Goal: Task Accomplishment & Management: Use online tool/utility

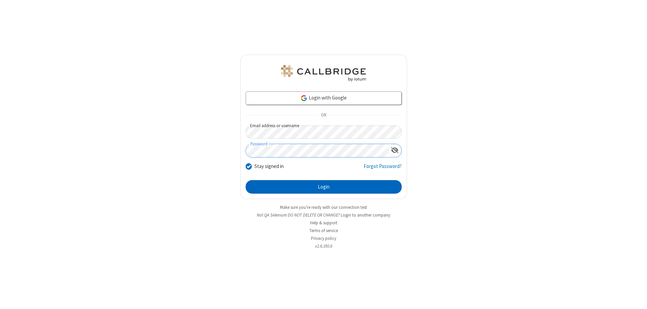
click at [323, 187] on button "Login" at bounding box center [324, 186] width 156 height 13
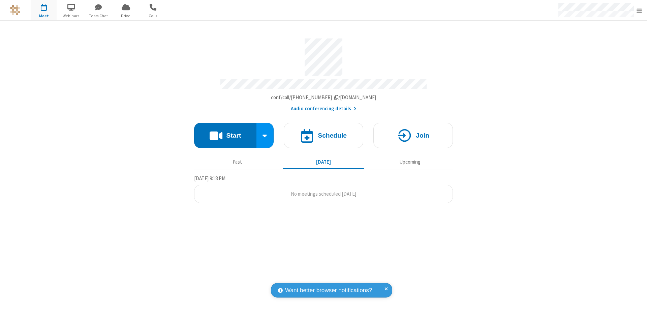
click at [639, 10] on span "Open menu" at bounding box center [638, 10] width 5 height 7
click at [126, 15] on span "Drive" at bounding box center [125, 16] width 25 height 6
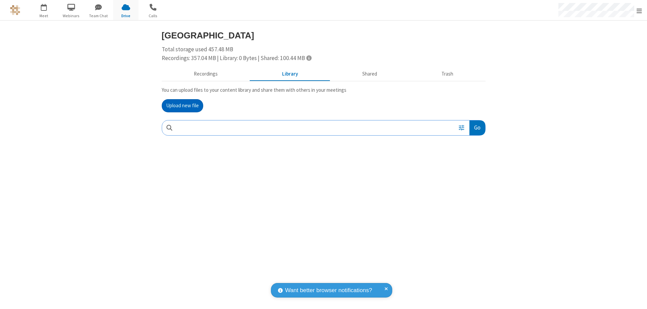
click at [182, 105] on button "Upload new file" at bounding box center [182, 105] width 41 height 13
